Goal: Transaction & Acquisition: Purchase product/service

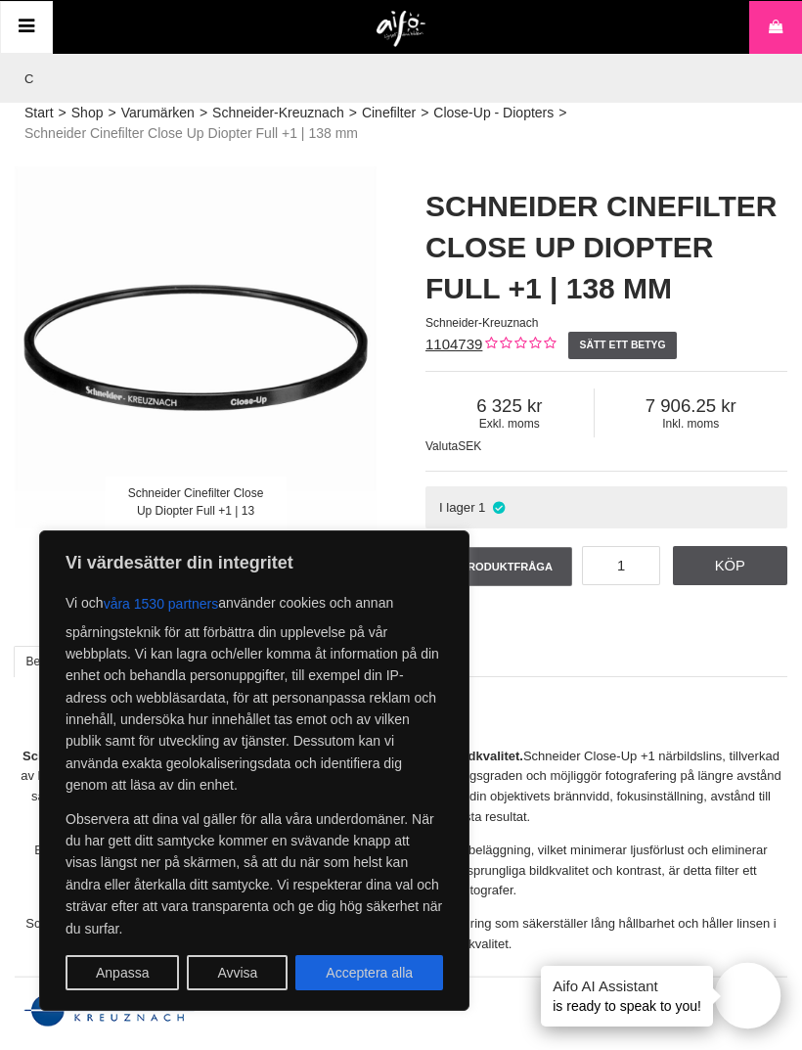
type input "C"
click at [598, 718] on h2 "Beskrivning" at bounding box center [401, 720] width 773 height 24
click at [603, 715] on h2 "Beskrivning" at bounding box center [401, 720] width 773 height 24
click at [385, 972] on button "Acceptera alla" at bounding box center [369, 972] width 148 height 35
checkbox input "true"
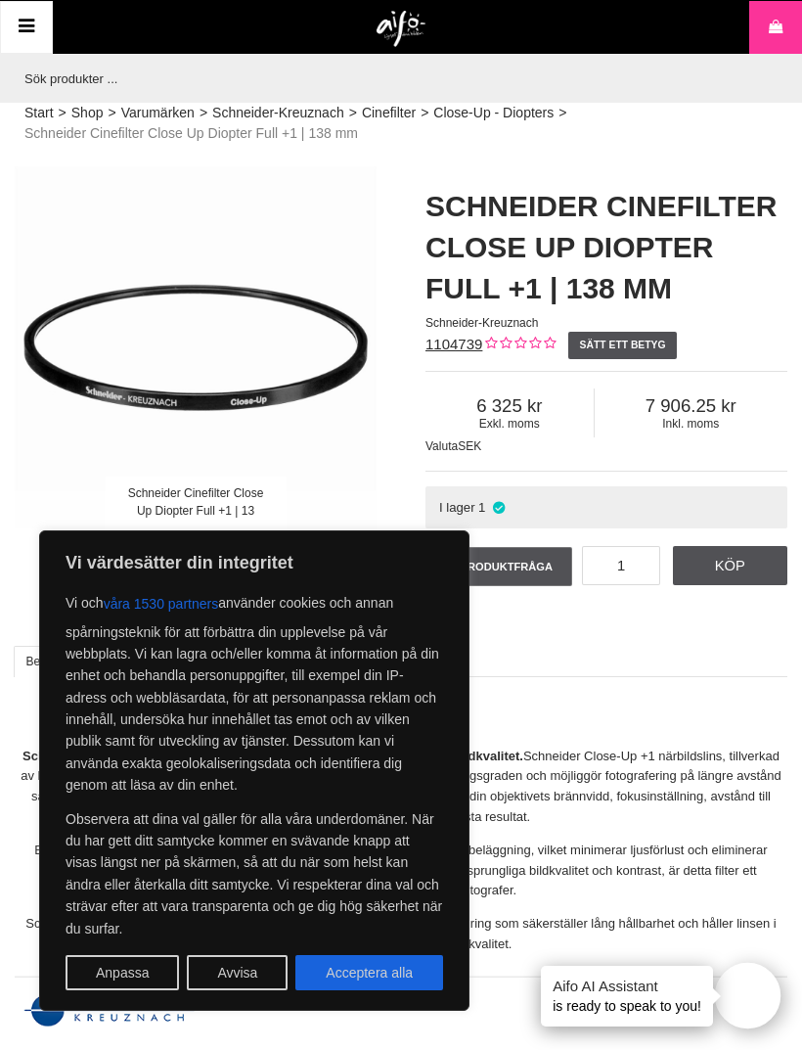
checkbox input "true"
